Goal: Task Accomplishment & Management: Manage account settings

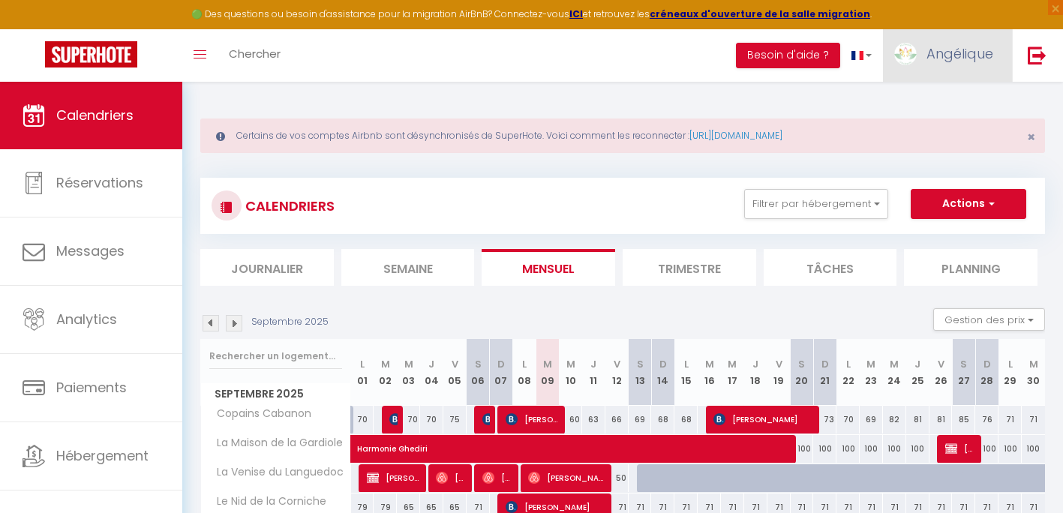
click at [899, 47] on img at bounding box center [905, 54] width 22 height 22
click at [940, 134] on link "Équipe" at bounding box center [951, 130] width 111 height 25
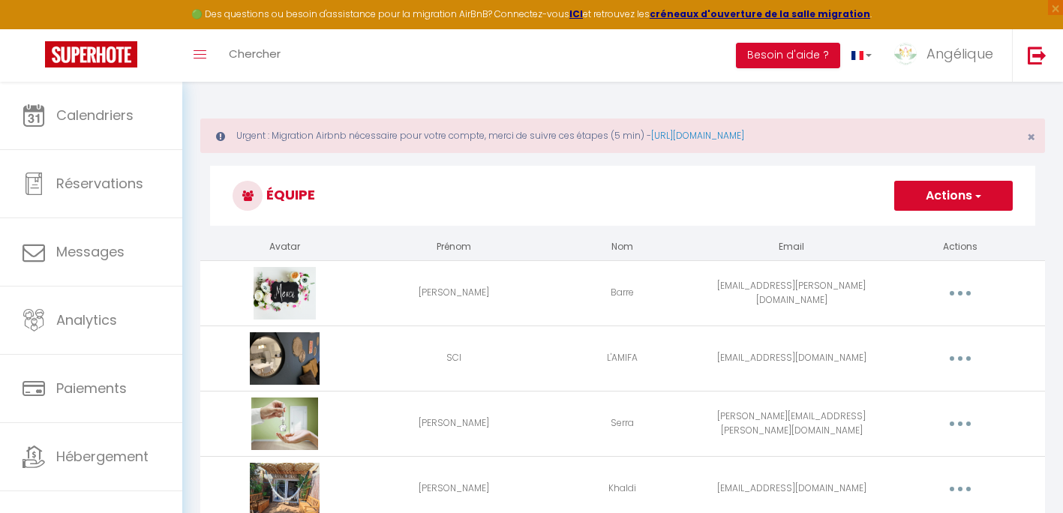
click at [955, 290] on button "button" at bounding box center [960, 293] width 42 height 24
click at [892, 327] on link "Editer" at bounding box center [920, 327] width 111 height 25
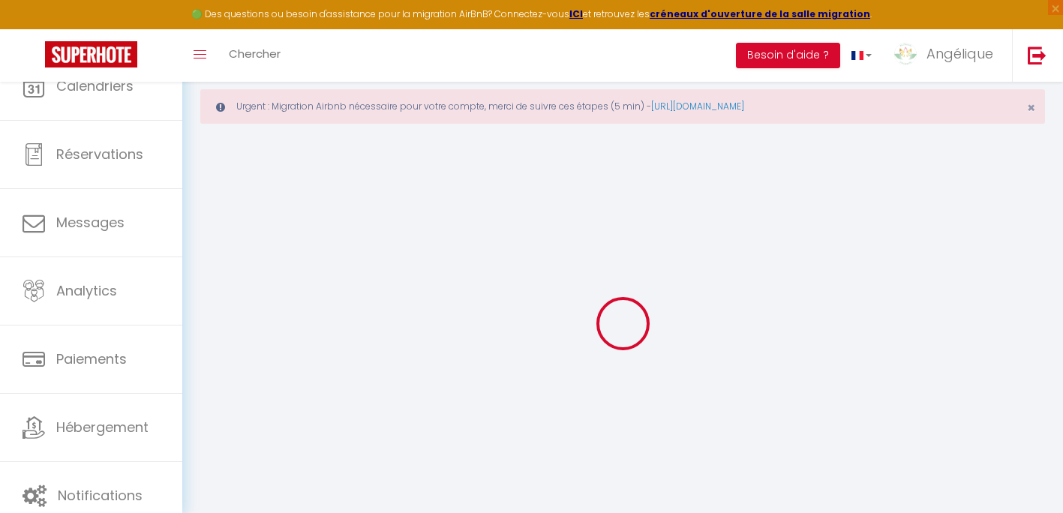
type input "[PERSON_NAME]"
type input "Barre"
type input "[EMAIL_ADDRESS][PERSON_NAME][DOMAIN_NAME]"
type textarea "[URL][DOMAIN_NAME]"
checkbox input "true"
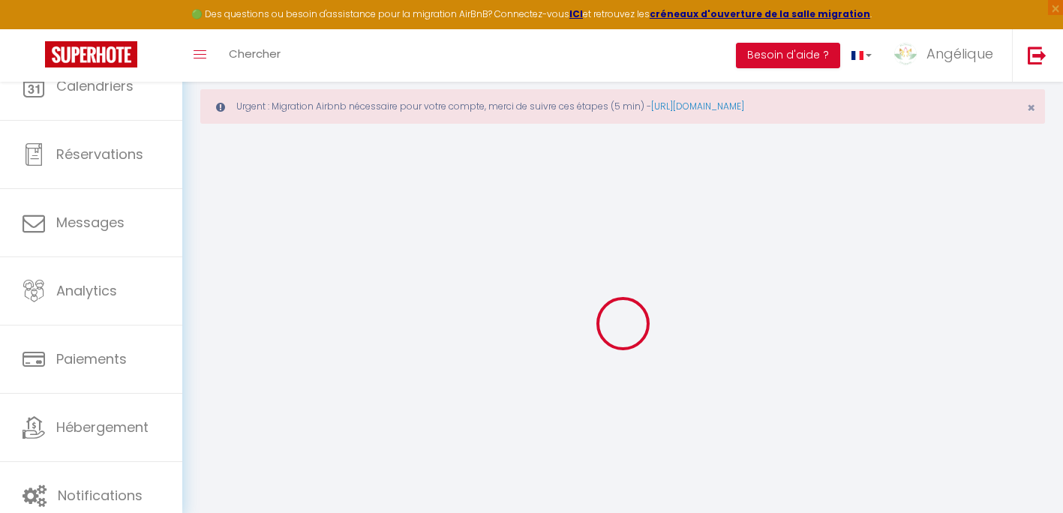
checkbox input "true"
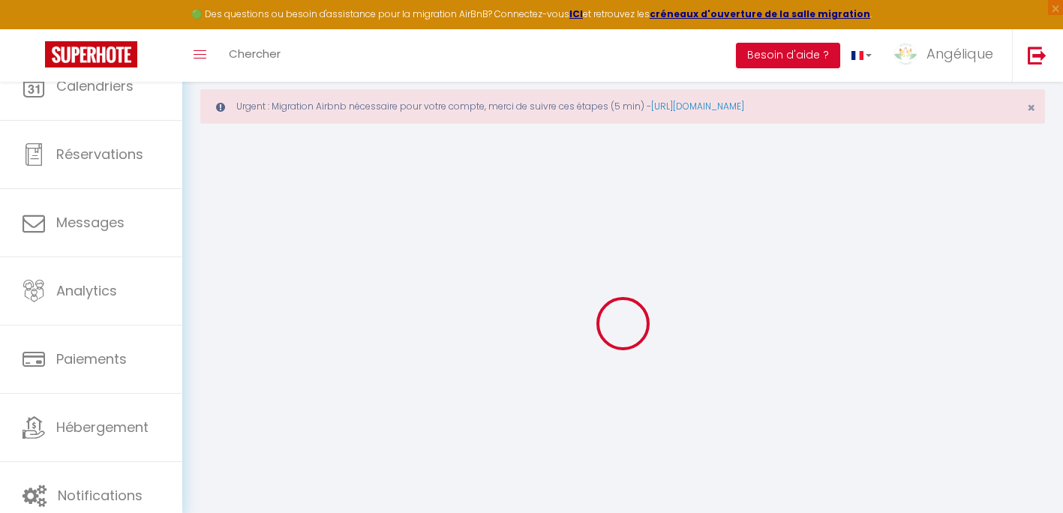
checkbox input "true"
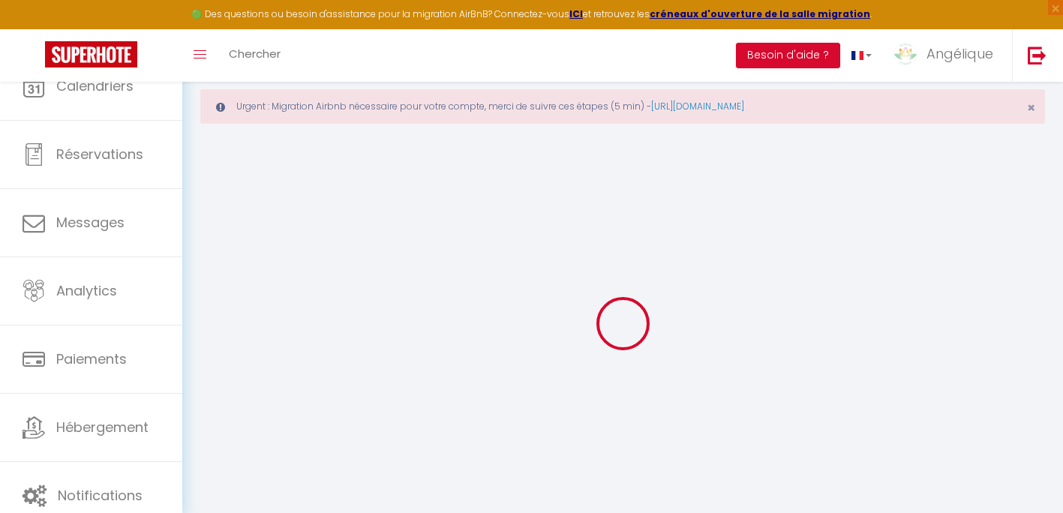
checkbox input "true"
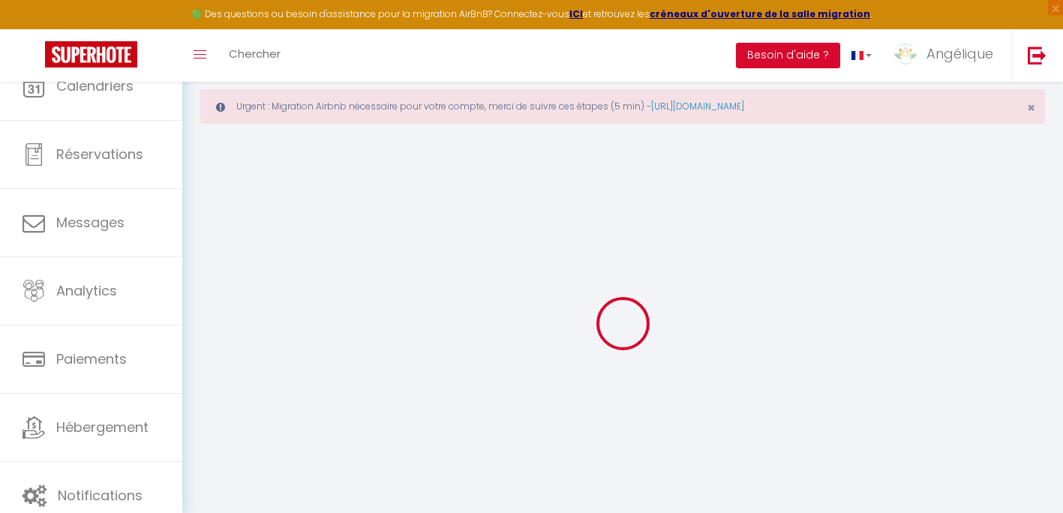
checkbox input "true"
select select
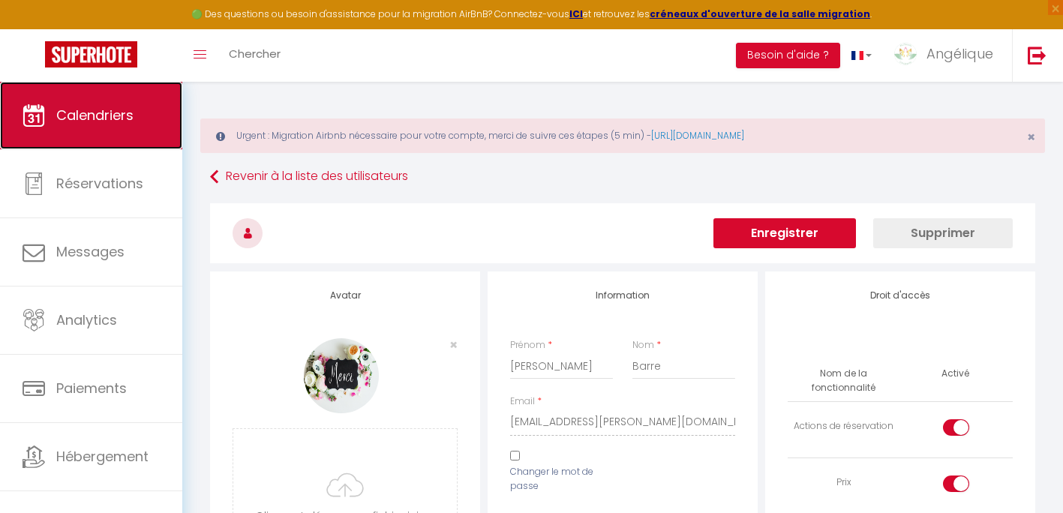
click at [91, 121] on span "Calendriers" at bounding box center [94, 115] width 77 height 19
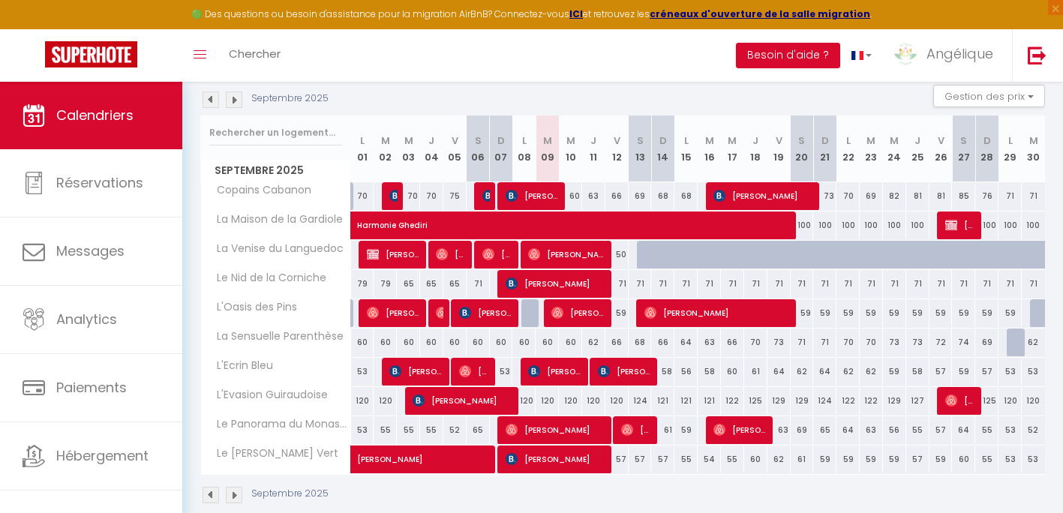
scroll to position [223, 0]
